Goal: Task Accomplishment & Management: Complete application form

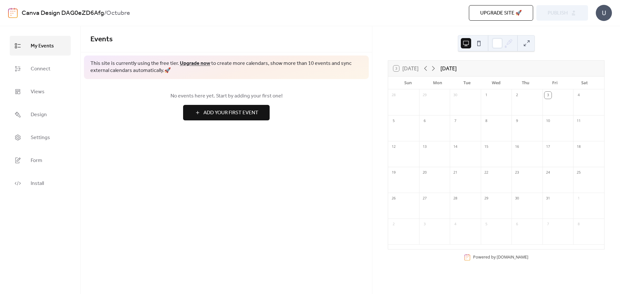
click at [481, 44] on button at bounding box center [479, 43] width 10 height 10
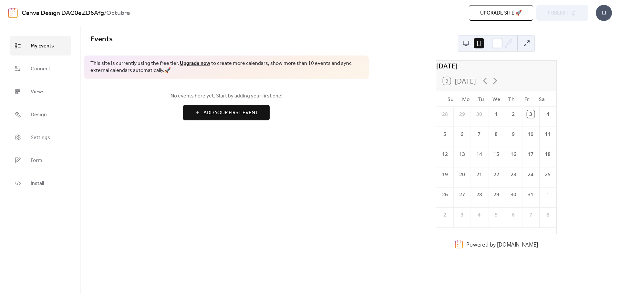
click at [466, 44] on button at bounding box center [466, 43] width 10 height 10
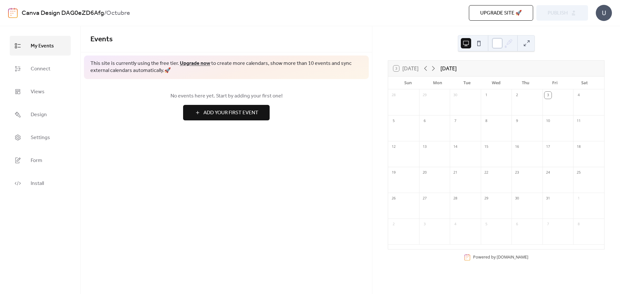
click at [494, 44] on div at bounding box center [497, 43] width 10 height 10
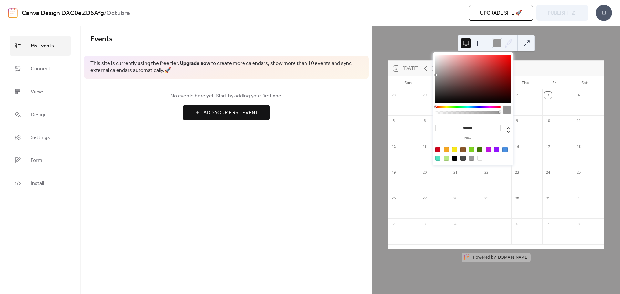
type input "*******"
drag, startPoint x: 485, startPoint y: 83, endPoint x: 435, endPoint y: 76, distance: 50.6
click at [436, 76] on div at bounding box center [474, 79] width 76 height 48
click at [593, 41] on div "3 [DATE] [DATE] Sun Mon Tue Wed Thu Fri Sat 28 29 30 1 2 3 4 5 6 7 8 9 10 11 12…" at bounding box center [497, 160] width 248 height 268
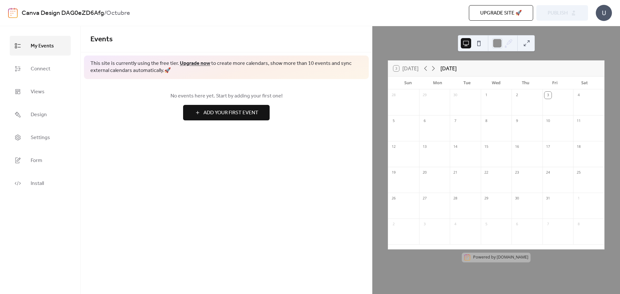
click at [250, 114] on span "Add Your First Event" at bounding box center [231, 113] width 55 height 8
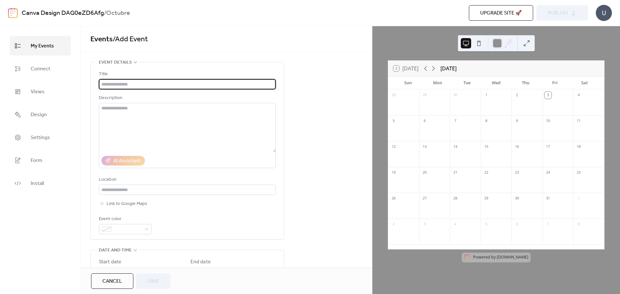
click at [122, 87] on input "text" at bounding box center [187, 84] width 177 height 10
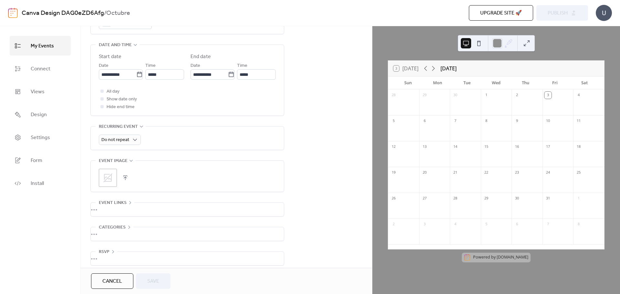
scroll to position [212, 0]
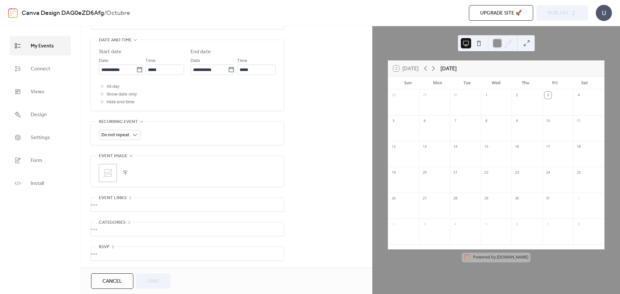
click at [112, 226] on div "•••" at bounding box center [187, 230] width 193 height 14
click at [109, 230] on span "No categories added yet." at bounding box center [124, 234] width 50 height 8
click at [125, 220] on span "Categories" at bounding box center [112, 222] width 27 height 8
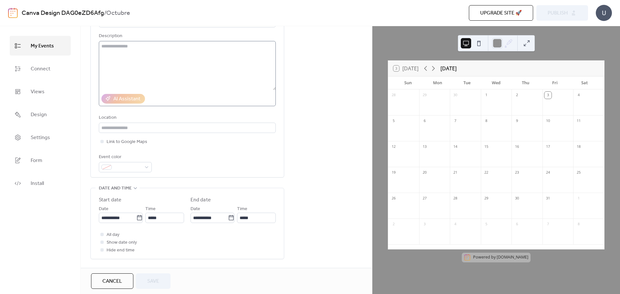
scroll to position [0, 0]
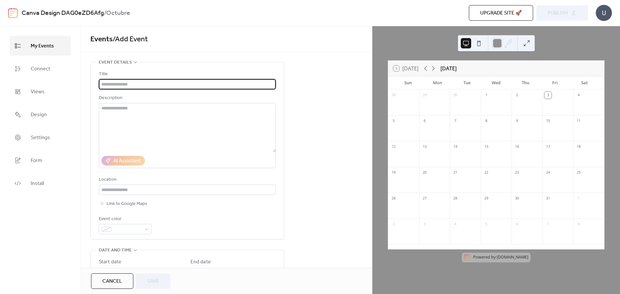
click at [121, 82] on input "text" at bounding box center [187, 84] width 177 height 10
click at [157, 83] on input "text" at bounding box center [187, 84] width 177 height 10
